Goal: Information Seeking & Learning: Understand process/instructions

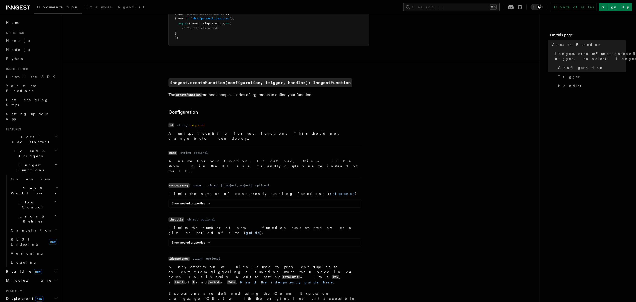
scroll to position [95, 0]
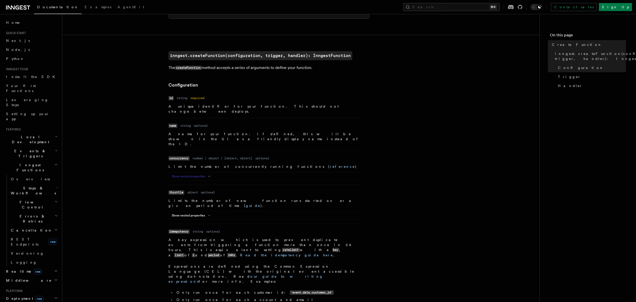
click at [198, 174] on button "Show nested properties" at bounding box center [192, 176] width 40 height 4
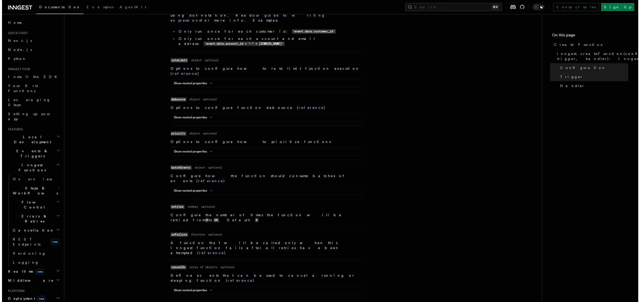
scroll to position [453, 0]
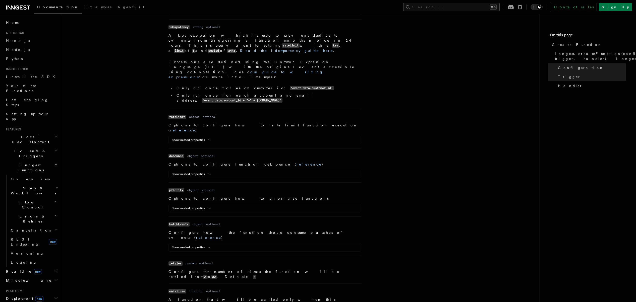
click at [195, 246] on div "Show nested properties" at bounding box center [265, 249] width 192 height 6
click at [195, 246] on button "Show nested properties" at bounding box center [192, 248] width 40 height 4
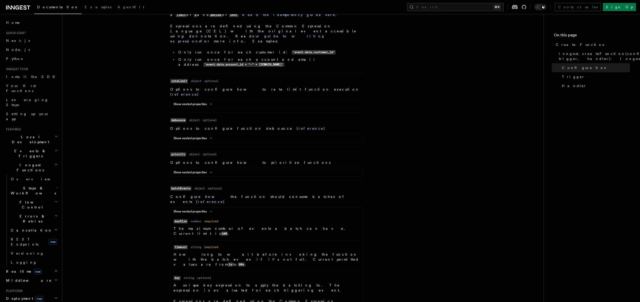
scroll to position [445, 0]
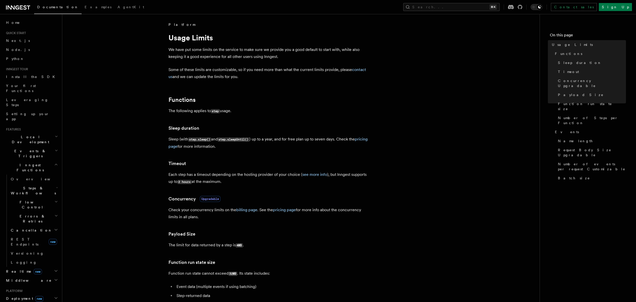
click at [176, 200] on link "Concurrency Upgradable" at bounding box center [194, 199] width 52 height 7
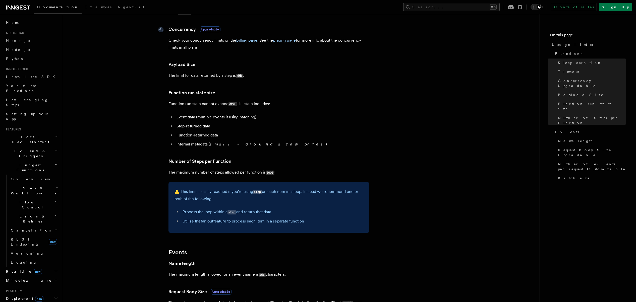
scroll to position [172, 0]
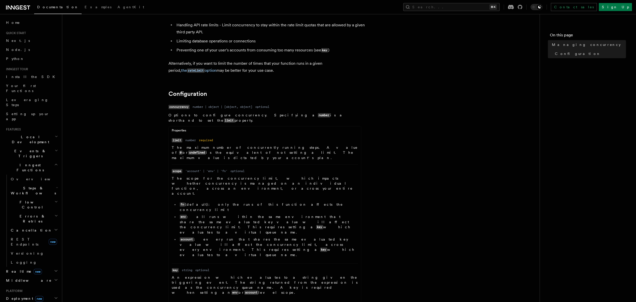
scroll to position [76, 0]
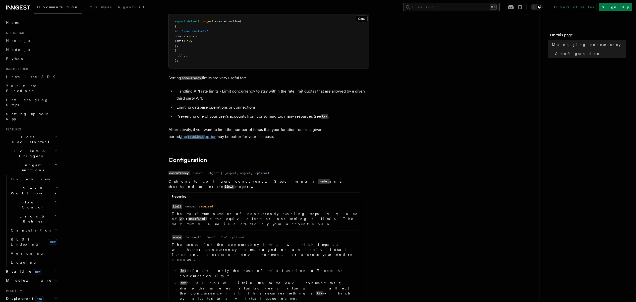
click at [181, 138] on link "the rateLimit option" at bounding box center [198, 136] width 35 height 5
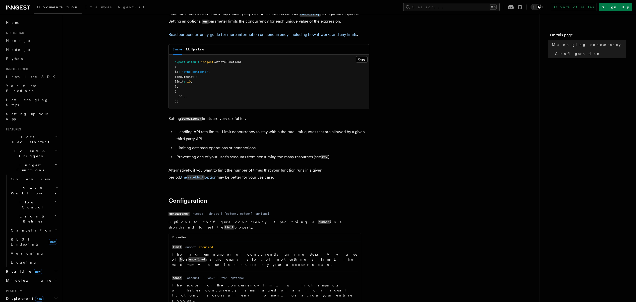
scroll to position [36, 0]
click at [279, 237] on div "Properties" at bounding box center [265, 238] width 192 height 6
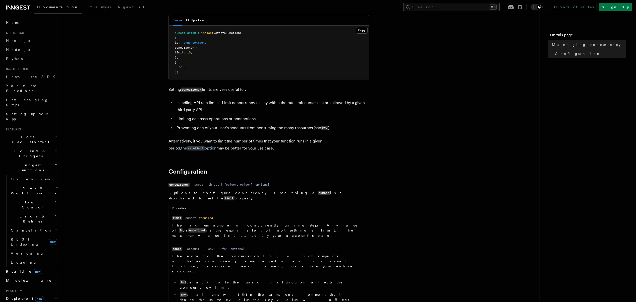
scroll to position [78, 0]
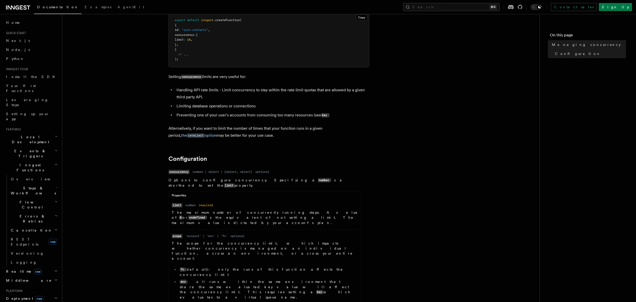
click at [332, 164] on article "References TypeScript SDK Managing concurrency Limit the number of concurrently…" at bounding box center [300, 269] width 461 height 649
click at [292, 184] on dd "Options to configure concurrency. Specifying a number is a shorthand to set the…" at bounding box center [264, 308] width 193 height 261
click at [234, 184] on code "limit" at bounding box center [229, 186] width 11 height 4
click at [186, 157] on link "Configuration" at bounding box center [187, 158] width 39 height 7
